Goal: Task Accomplishment & Management: Complete application form

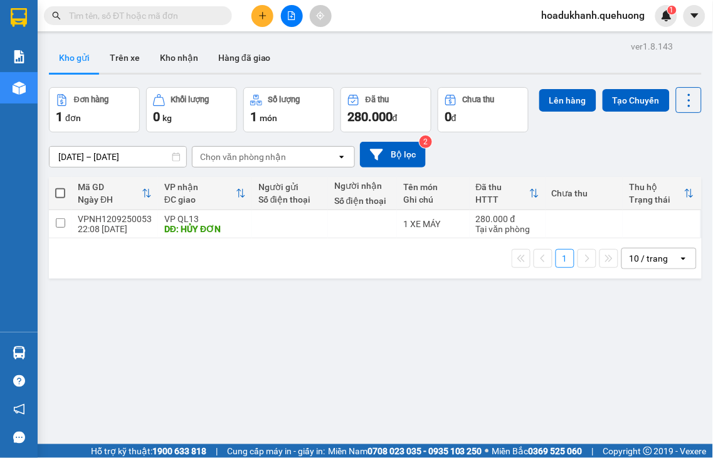
drag, startPoint x: 0, startPoint y: 0, endPoint x: 257, endPoint y: 19, distance: 257.9
click at [257, 19] on button at bounding box center [263, 16] width 22 height 22
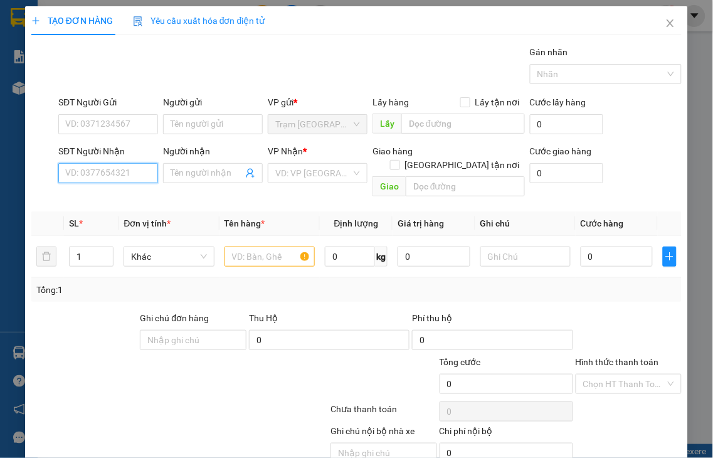
click at [117, 177] on input "SĐT Người Nhận" at bounding box center [108, 173] width 100 height 20
drag, startPoint x: 117, startPoint y: 177, endPoint x: 187, endPoint y: 155, distance: 73.0
click at [118, 174] on input "SĐT Người Nhận" at bounding box center [108, 173] width 100 height 20
type input "0988864414"
click at [130, 199] on div "0988864414 - HIỀN" at bounding box center [106, 198] width 83 height 14
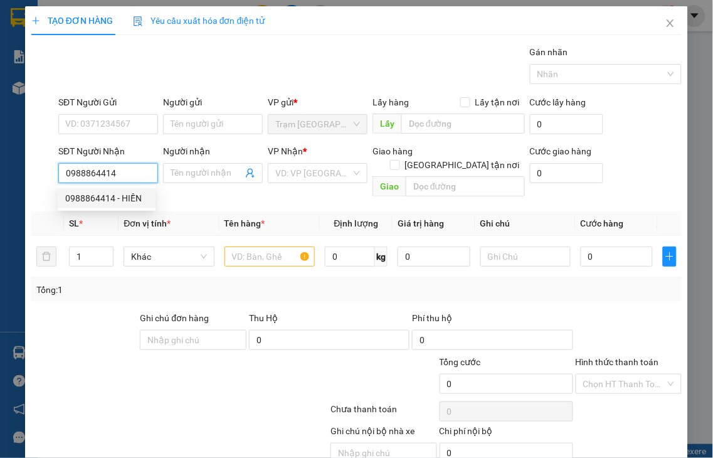
type input "HIỀN"
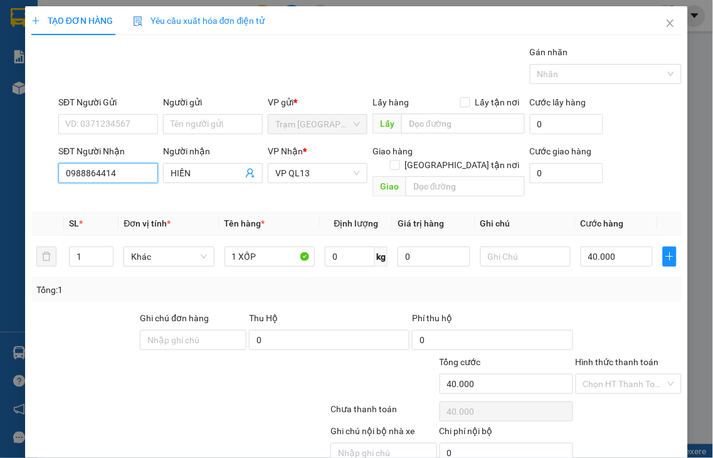
type input "40.000"
type input "0988864414"
click at [623, 357] on label "Hình thức thanh toán" at bounding box center [617, 362] width 83 height 10
click at [623, 375] on input "Hình thức thanh toán" at bounding box center [624, 384] width 83 height 19
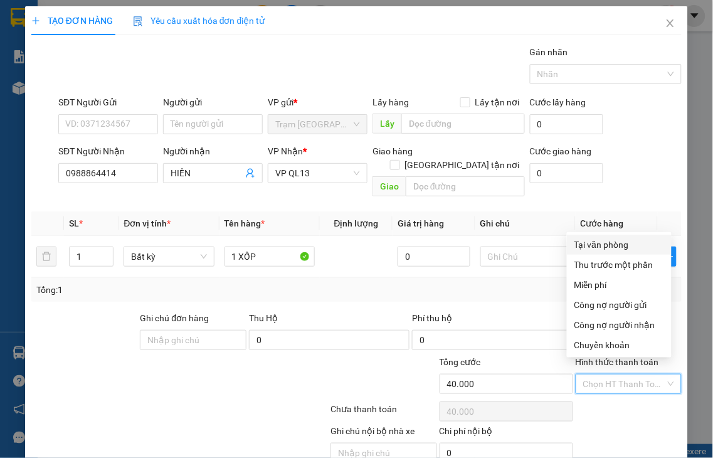
click at [605, 248] on div "Tại văn phòng" at bounding box center [620, 245] width 90 height 14
type input "0"
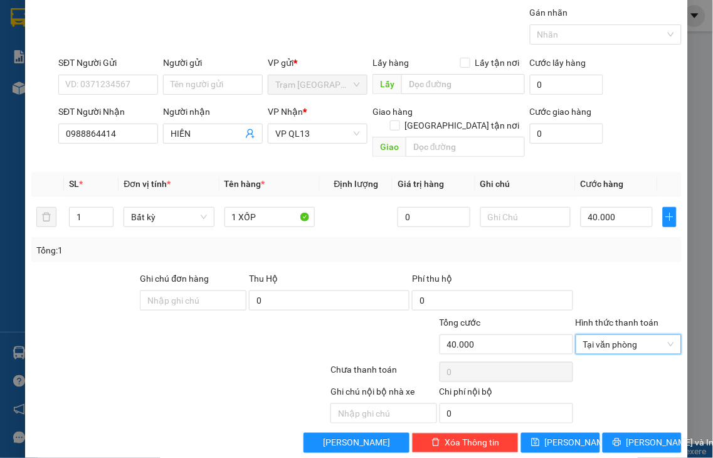
scroll to position [45, 0]
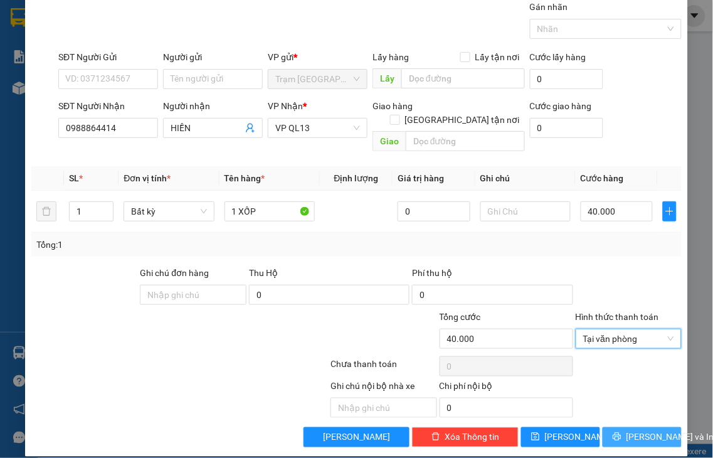
click at [627, 430] on span "[PERSON_NAME] và In" at bounding box center [671, 437] width 88 height 14
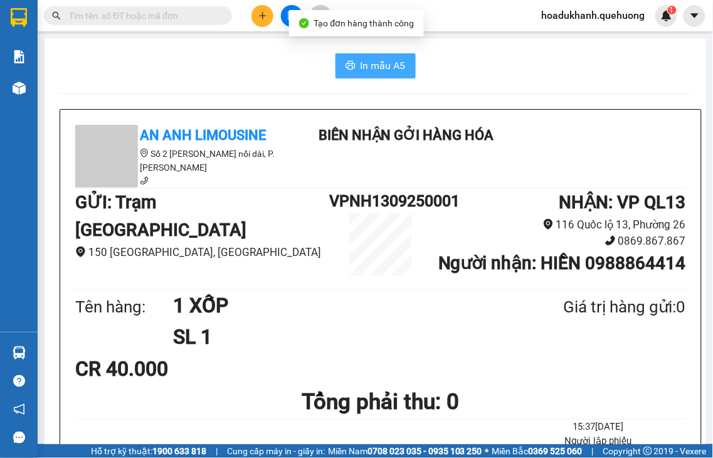
click at [350, 65] on button "In mẫu A5" at bounding box center [376, 65] width 80 height 25
drag, startPoint x: 350, startPoint y: 65, endPoint x: 659, endPoint y: 26, distance: 311.2
click at [350, 65] on button "In mẫu A5" at bounding box center [376, 65] width 80 height 25
